Goal: Information Seeking & Learning: Understand process/instructions

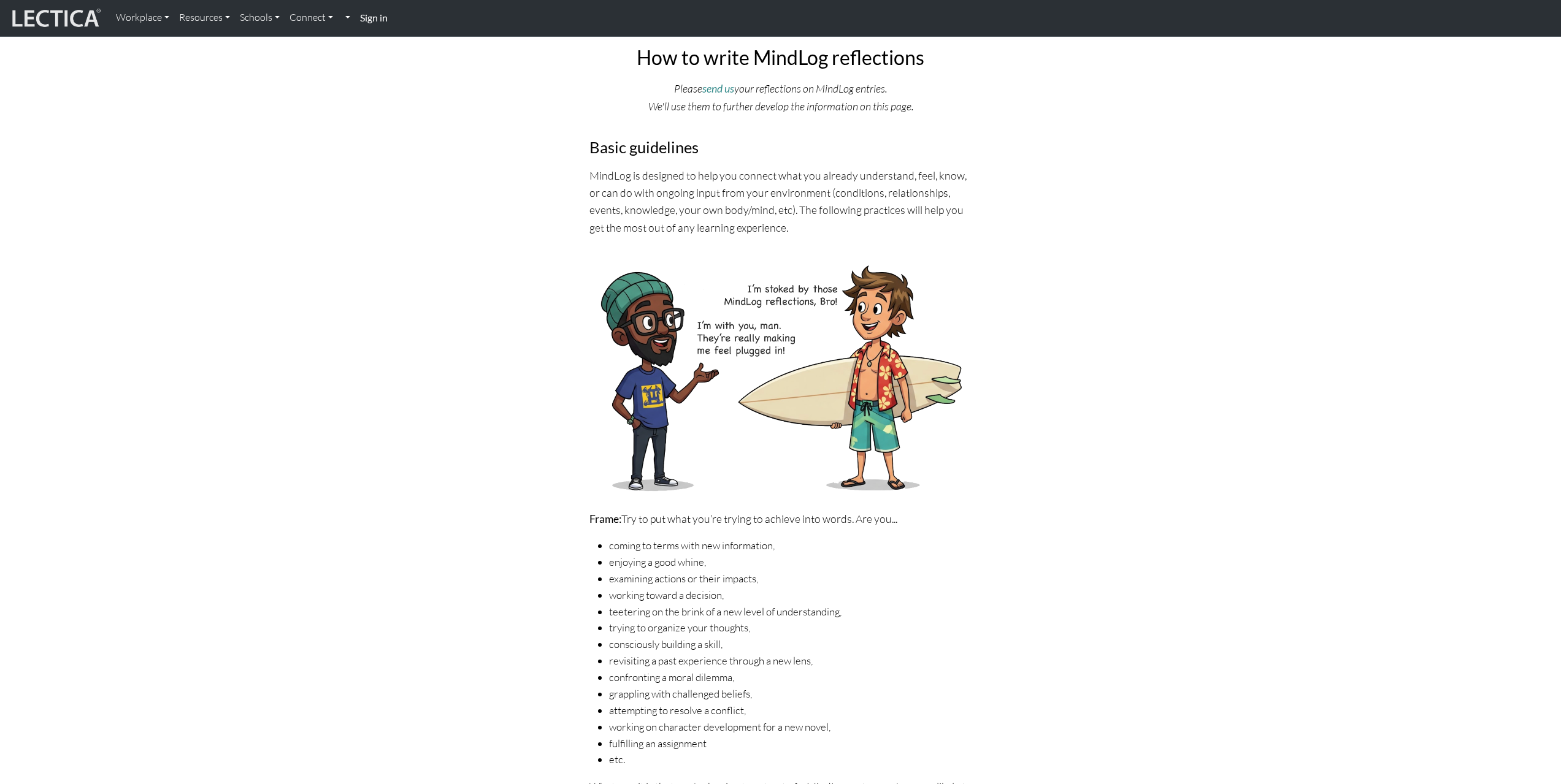
scroll to position [105, 0]
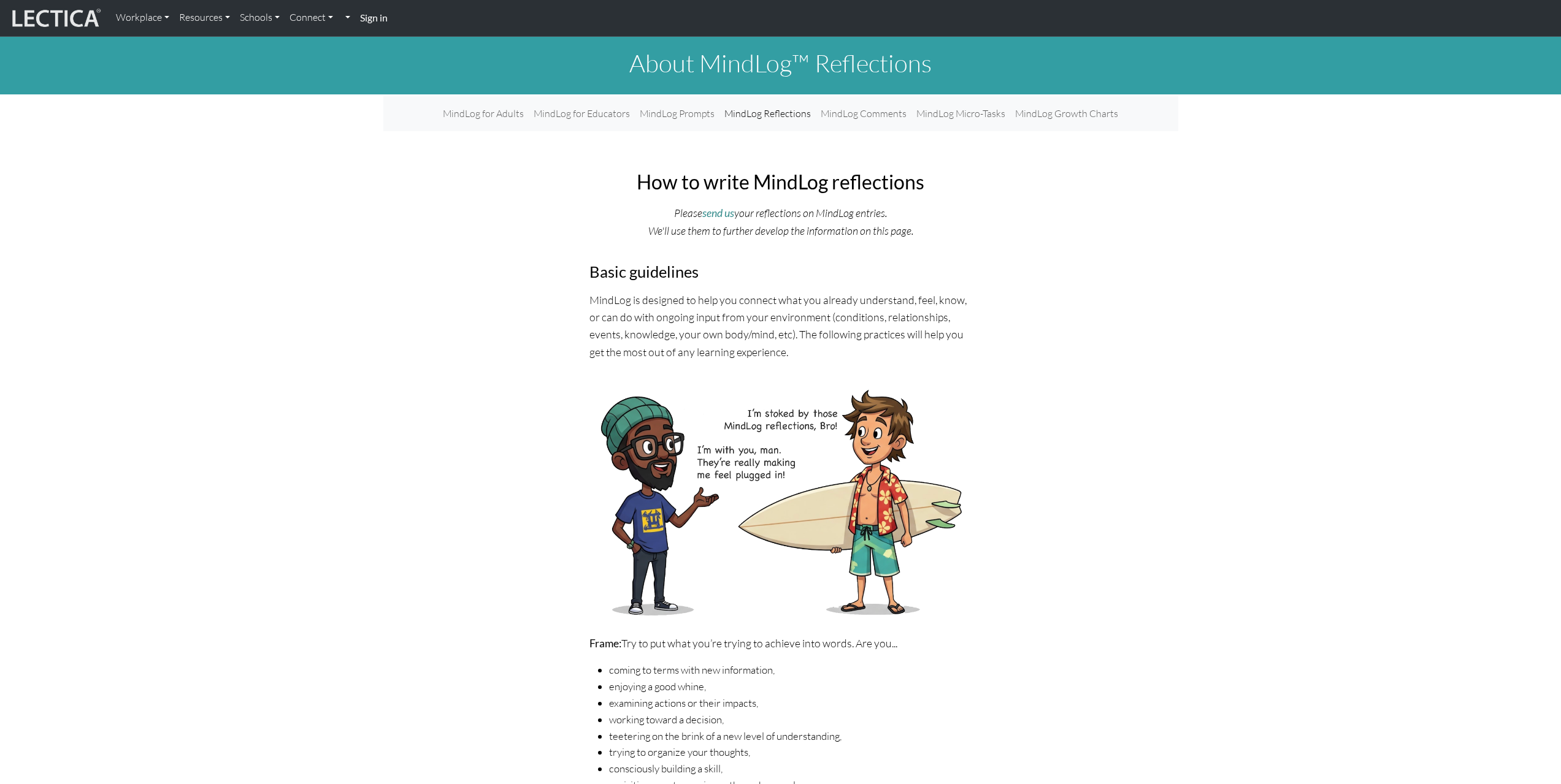
drag, startPoint x: 1055, startPoint y: 365, endPoint x: 1054, endPoint y: 354, distance: 11.0
drag, startPoint x: 1224, startPoint y: 299, endPoint x: 1096, endPoint y: 258, distance: 134.4
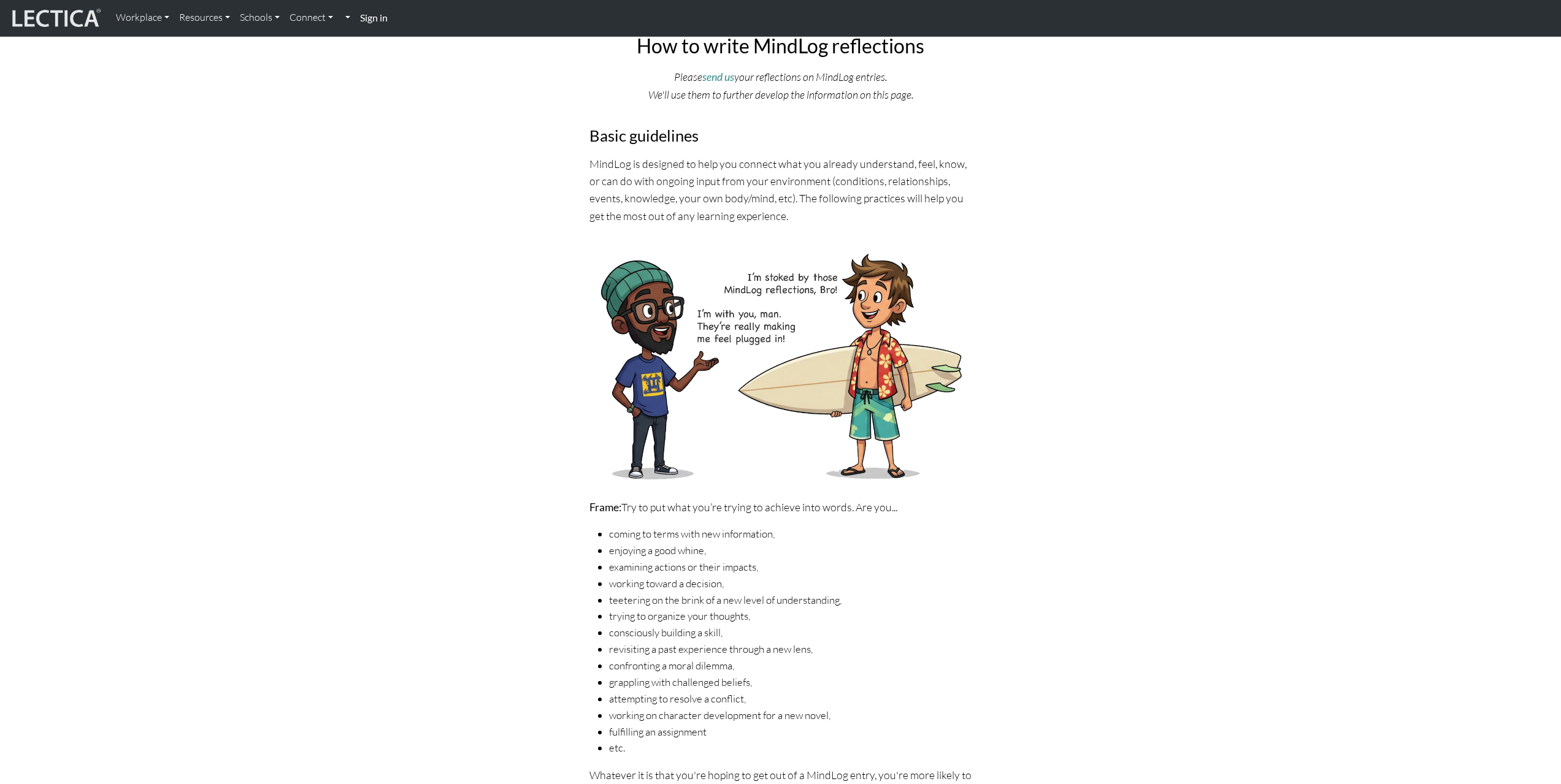
scroll to position [184, 0]
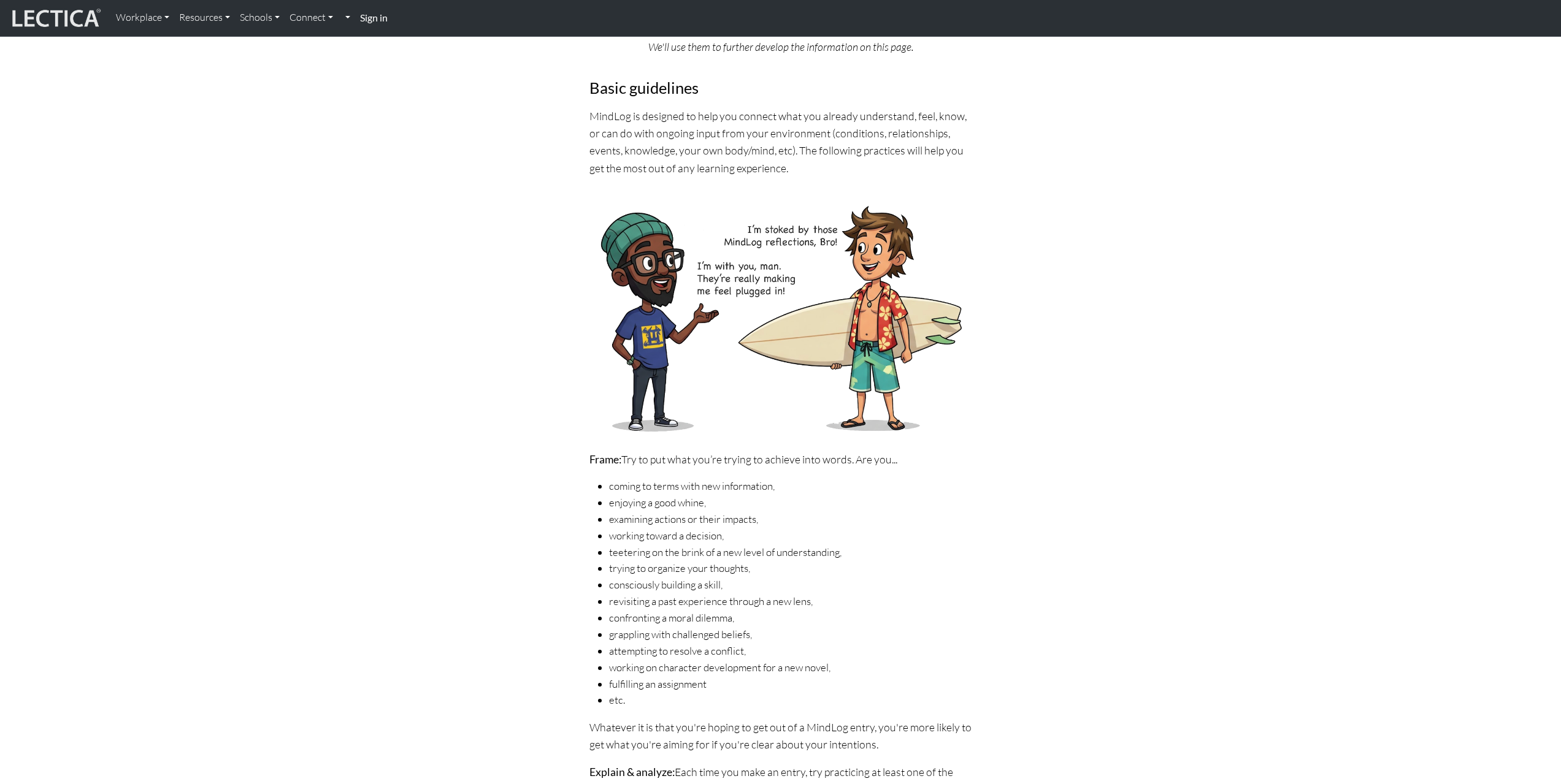
drag, startPoint x: 1099, startPoint y: 264, endPoint x: 1055, endPoint y: 160, distance: 112.9
click at [1055, 160] on div "How to write MindLog reflections Please send us your reflections on MindLog ent…" at bounding box center [780, 702] width 795 height 1451
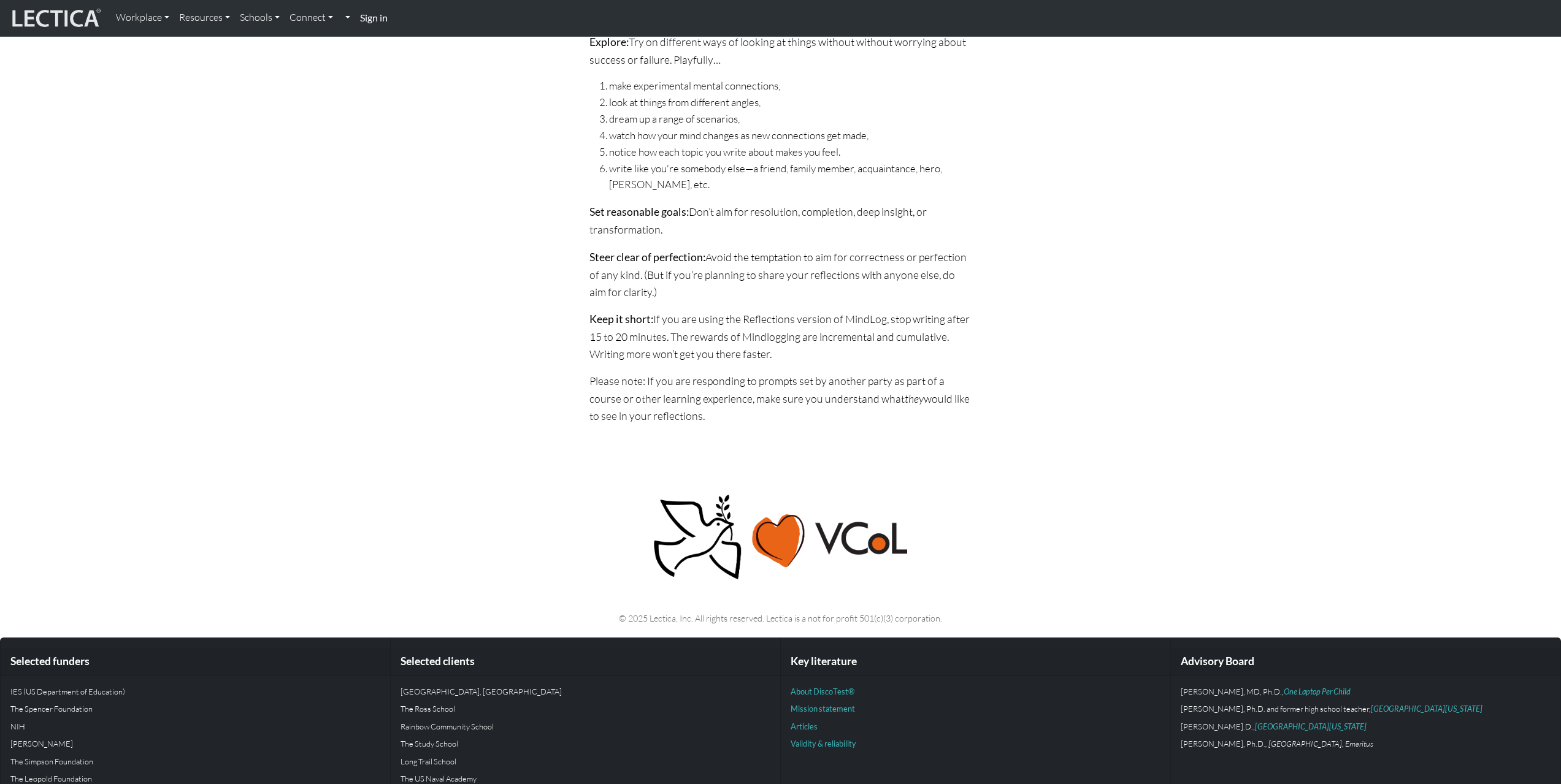
scroll to position [1224, 0]
